Goal: Use online tool/utility: Utilize a website feature to perform a specific function

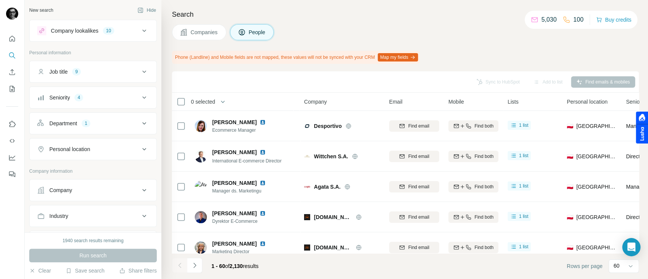
click at [128, 35] on div "Company lookalikes 10" at bounding box center [88, 30] width 102 height 9
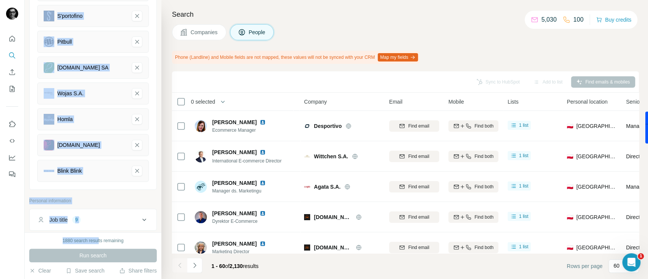
scroll to position [186, 0]
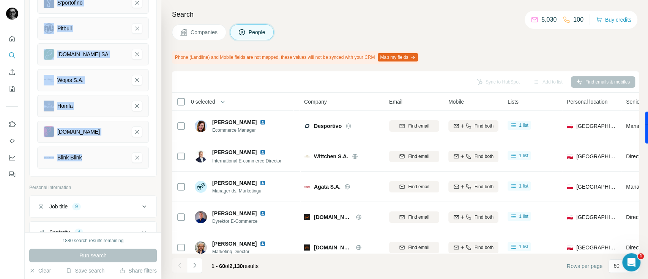
drag, startPoint x: 43, startPoint y: 60, endPoint x: 101, endPoint y: 158, distance: 114.3
click at [101, 158] on ul "Etam Esotiq sportano.pl S'portofino Pitbull eobuwie.pl SA Wojas S.A. Homla diab…" at bounding box center [93, 41] width 112 height 254
copy ul "Etam Esotiq sportano.pl S'portofino Pitbull eobuwie.pl SA Wojas S.A. Homla diab…"
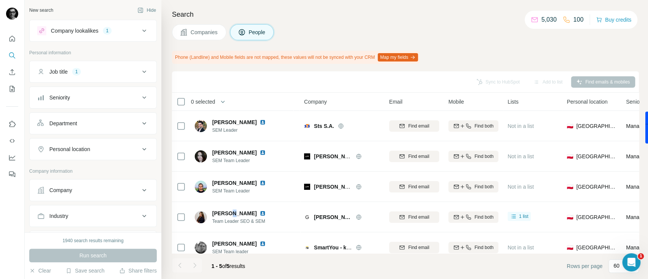
scroll to position [14, 0]
